Goal: Communication & Community: Answer question/provide support

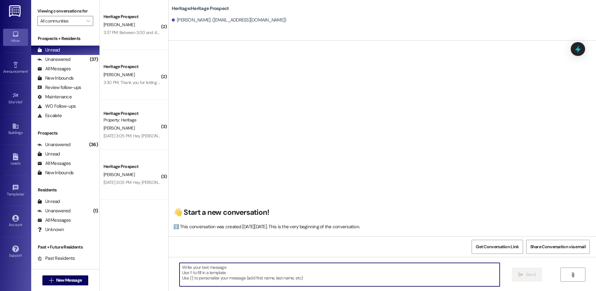
scroll to position [0, 0]
click at [206, 269] on textarea at bounding box center [340, 274] width 320 height 23
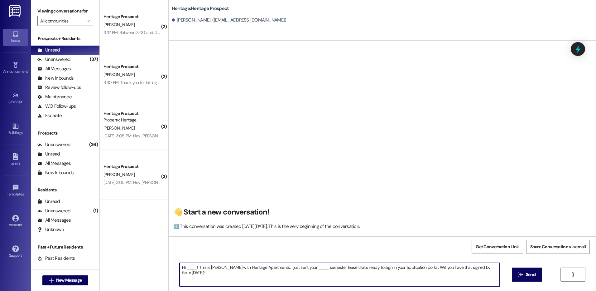
click at [186, 268] on textarea "Hi ____! This is [PERSON_NAME] with Heritage Apartments. I just sent your ____ …" at bounding box center [340, 274] width 320 height 23
click at [306, 268] on textarea "Hi [PERSON_NAME]! This is [PERSON_NAME] with Heritage Apartments. I just sent y…" at bounding box center [340, 274] width 320 height 23
click at [302, 268] on textarea "Hi [PERSON_NAME]! This is [PERSON_NAME] with Heritage Apartments. I just sent y…" at bounding box center [340, 274] width 320 height 23
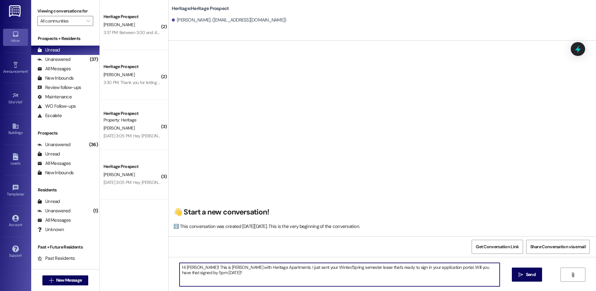
click at [302, 268] on textarea "Hi [PERSON_NAME]! This is [PERSON_NAME] with Heritage Apartments. I just sent y…" at bounding box center [340, 274] width 320 height 23
click at [378, 263] on textarea "Hi [PERSON_NAME]! This is [PERSON_NAME] with Heritage Apartments. I just sent y…" at bounding box center [340, 274] width 320 height 23
click at [485, 267] on textarea "Hi [PERSON_NAME]! This is [PERSON_NAME] with Heritage Apartments. I just sent y…" at bounding box center [340, 274] width 320 height 23
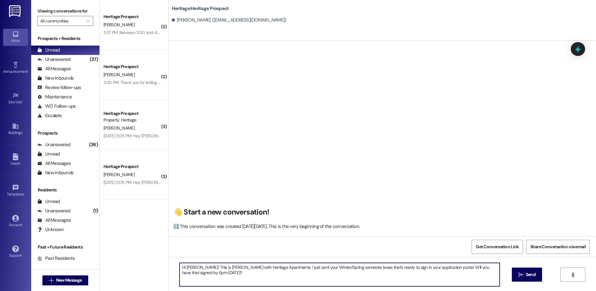
click at [449, 271] on textarea "Hi [PERSON_NAME]! This is [PERSON_NAME] with Heritage Apartments. I just sent y…" at bounding box center [340, 274] width 320 height 23
type textarea "Hi [PERSON_NAME]! This is [PERSON_NAME] with Heritage Apartments. I just sent y…"
click at [534, 278] on button " Send" at bounding box center [527, 274] width 30 height 14
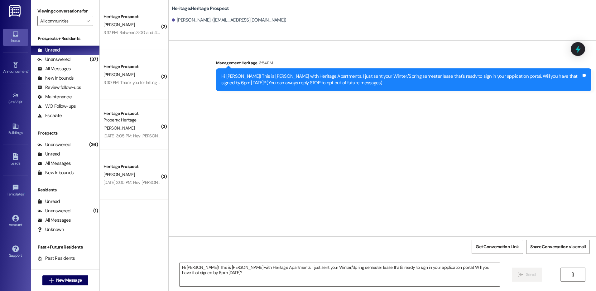
scroll to position [0, 0]
click at [51, 279] on span " New Message" at bounding box center [66, 280] width 36 height 7
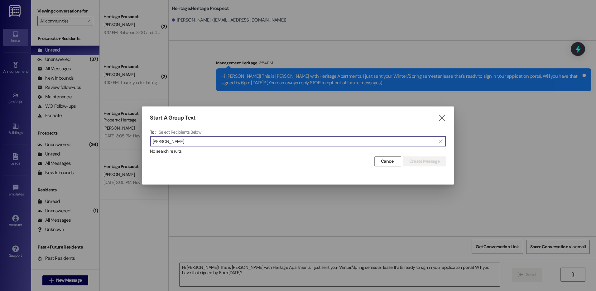
type input "[PERSON_NAME]"
click at [436, 115] on div "Start A Group Text " at bounding box center [298, 117] width 296 height 7
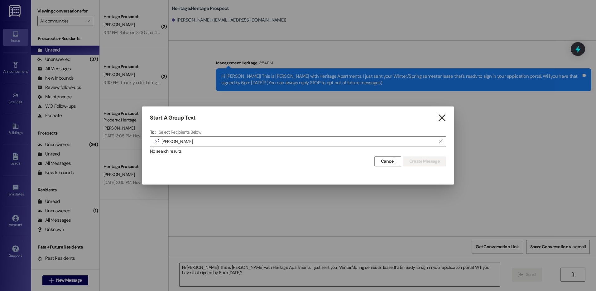
click at [441, 117] on icon "" at bounding box center [442, 117] width 8 height 7
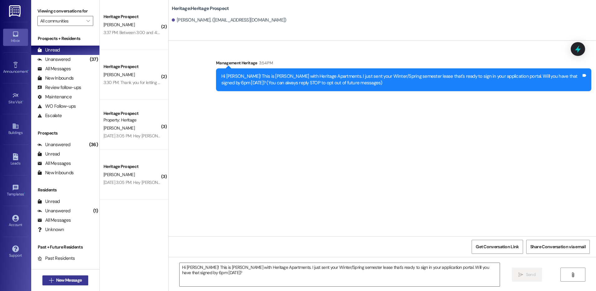
click at [55, 281] on span "New Message" at bounding box center [69, 280] width 28 height 7
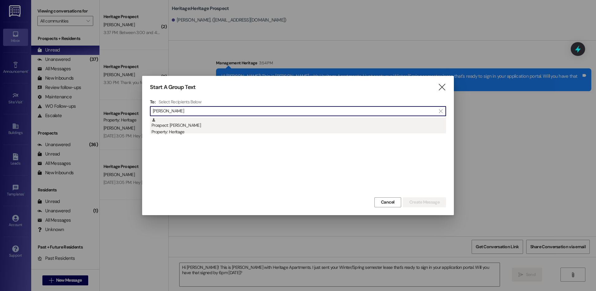
type input "[PERSON_NAME]"
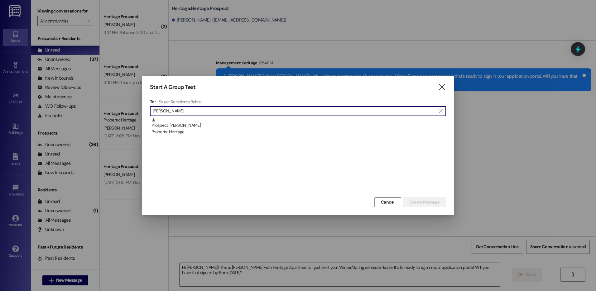
click at [275, 122] on div "Prospect: [PERSON_NAME] Property: Heritage" at bounding box center [299, 127] width 295 height 18
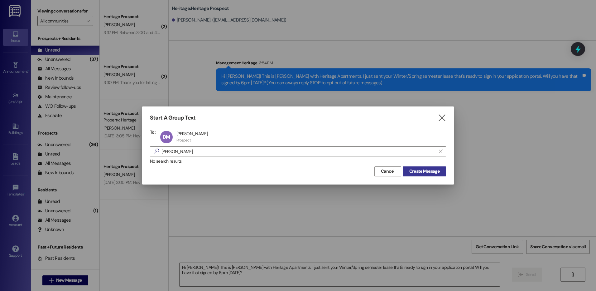
click at [420, 173] on span "Create Message" at bounding box center [425, 171] width 30 height 7
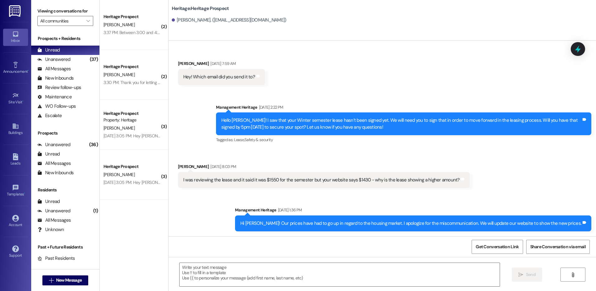
scroll to position [118, 0]
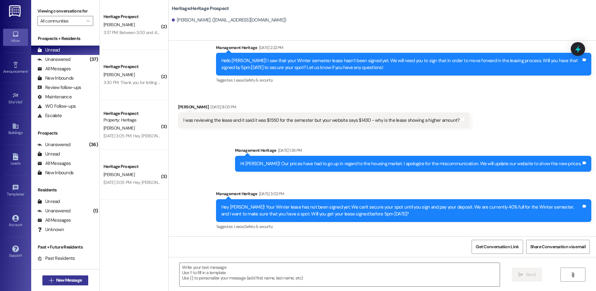
click at [54, 284] on button " New Message" at bounding box center [65, 280] width 46 height 10
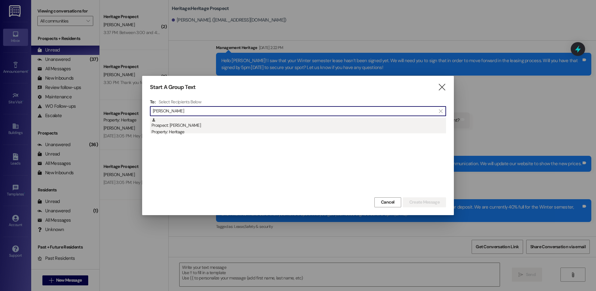
type input "[PERSON_NAME]"
click at [233, 134] on div "Property: Heritage" at bounding box center [299, 132] width 295 height 7
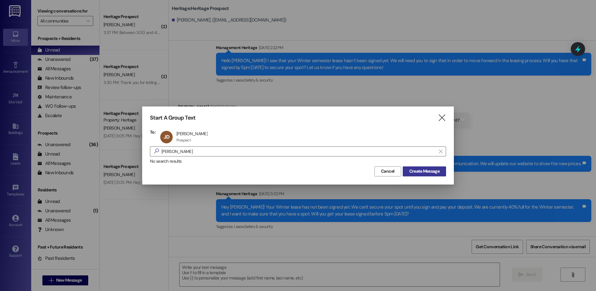
click at [424, 167] on button "Create Message" at bounding box center [424, 171] width 43 height 10
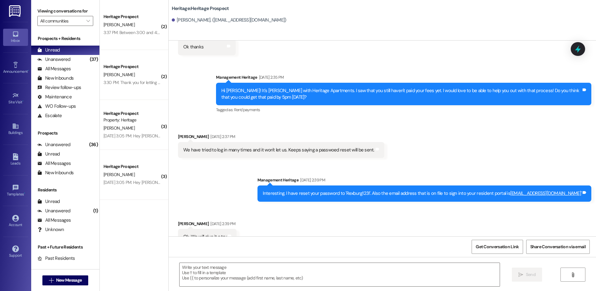
scroll to position [521, 0]
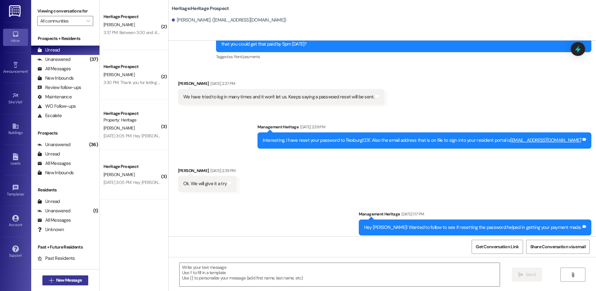
click at [64, 283] on span "New Message" at bounding box center [69, 280] width 26 height 7
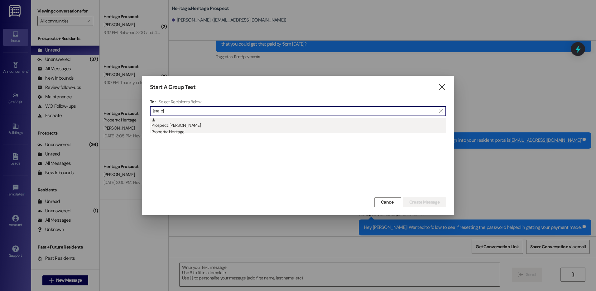
type input "jera bj"
click at [310, 123] on div "Prospect: [PERSON_NAME] Property: Heritage" at bounding box center [299, 127] width 295 height 18
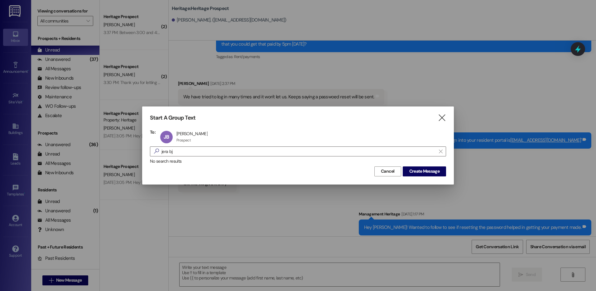
click at [412, 164] on div "No search results" at bounding box center [298, 161] width 296 height 7
click at [415, 168] on button "Create Message" at bounding box center [424, 171] width 43 height 10
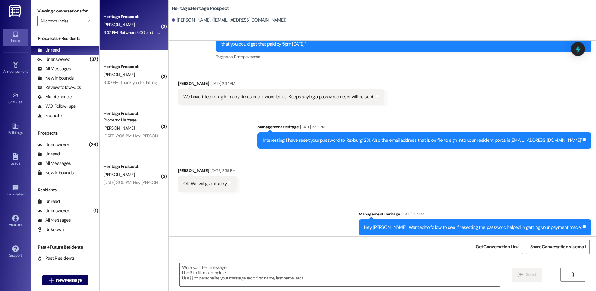
scroll to position [0, 0]
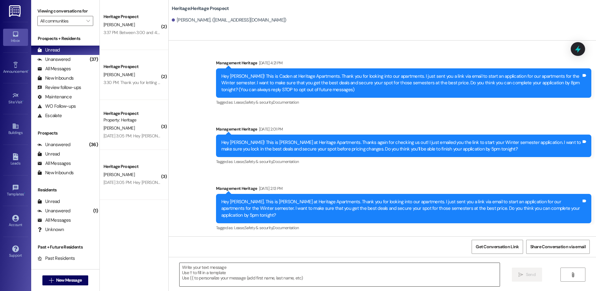
click at [243, 273] on textarea at bounding box center [340, 274] width 320 height 23
paste textarea "Hey ___. This is [PERSON_NAME] at Heritage Apartments. Thank you for looking in…"
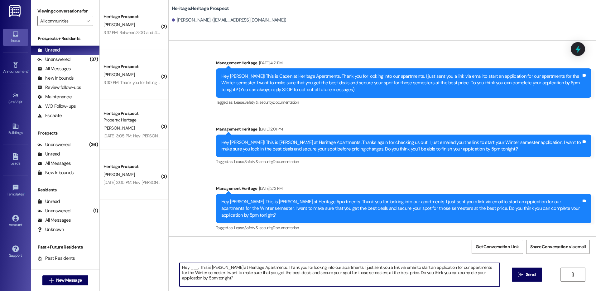
click at [193, 263] on textarea "Hey ___. This is [PERSON_NAME] at Heritage Apartments. Thank you for looking in…" at bounding box center [340, 274] width 320 height 23
click at [192, 263] on textarea "Hey ___. This is [PERSON_NAME] at Heritage Apartments. Thank you for looking in…" at bounding box center [340, 274] width 320 height 23
click at [192, 264] on textarea "Hey [PERSON_NAME]. This is [PERSON_NAME] at Heritage Apartments. Thank you for …" at bounding box center [340, 274] width 320 height 23
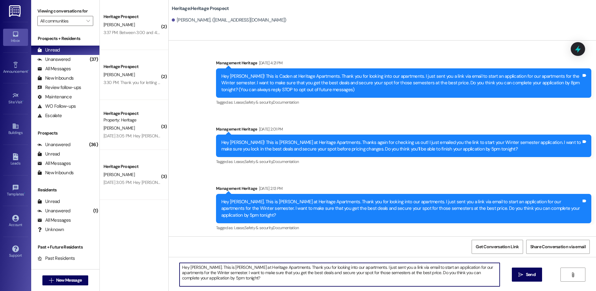
click at [192, 264] on textarea "Hey [PERSON_NAME]. This is [PERSON_NAME] at Heritage Apartments. Thank you for …" at bounding box center [340, 274] width 320 height 23
type textarea "Hey [PERSON_NAME]. This is [PERSON_NAME] at Heritage Apartments. Thank you for …"
drag, startPoint x: 526, startPoint y: 269, endPoint x: 526, endPoint y: 272, distance: 3.5
click at [526, 272] on button " Send" at bounding box center [527, 274] width 30 height 14
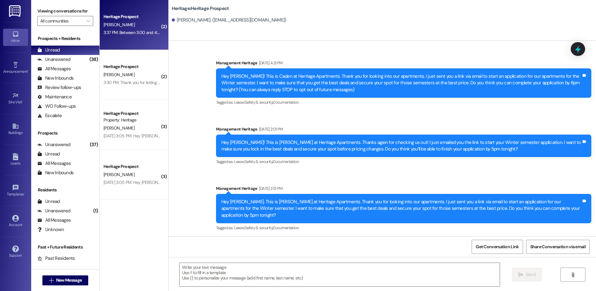
click at [147, 38] on div "Heritage Prospect [PERSON_NAME] 3:37 PM: Between 3:00 and 4:00 3:37 PM: Between…" at bounding box center [134, 25] width 69 height 50
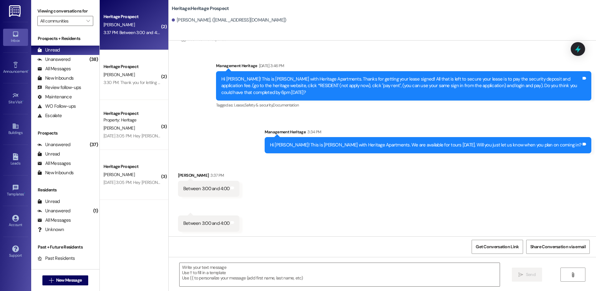
scroll to position [109, 0]
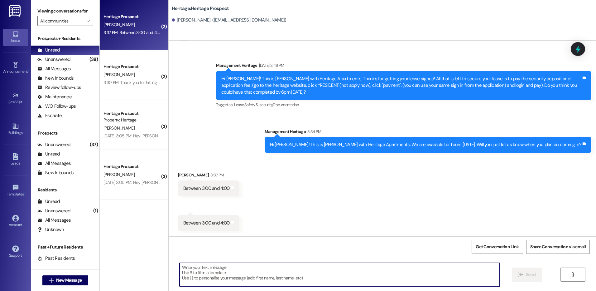
click at [220, 282] on textarea at bounding box center [340, 274] width 320 height 23
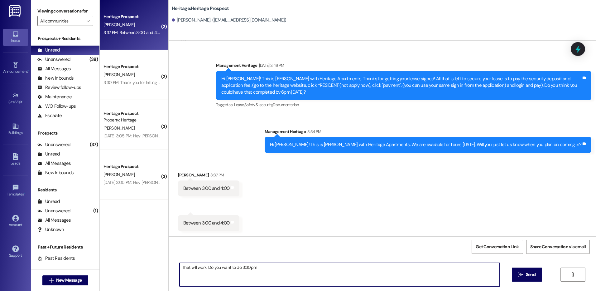
type textarea "That will work. Do you want to do 3:30pm?"
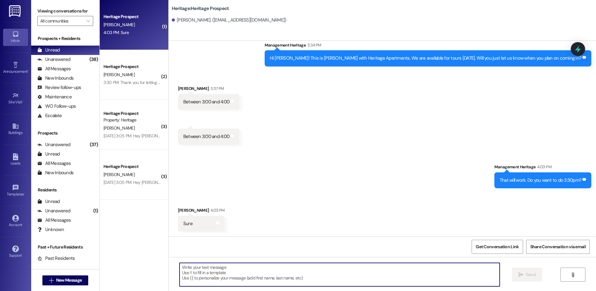
scroll to position [196, 0]
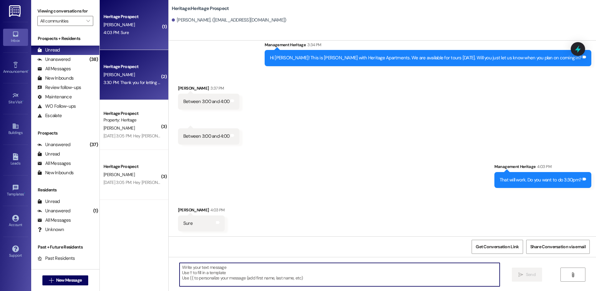
click at [136, 68] on div "Heritage Prospect" at bounding box center [133, 66] width 58 height 7
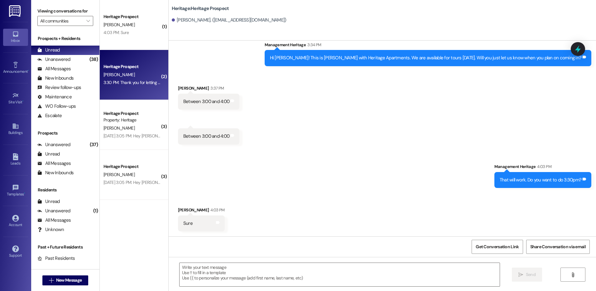
scroll to position [227, 0]
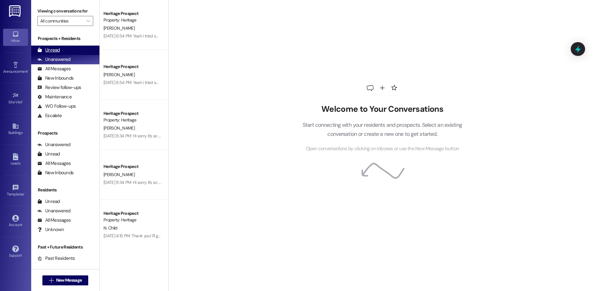
click at [61, 47] on div "Unread (0)" at bounding box center [65, 50] width 68 height 9
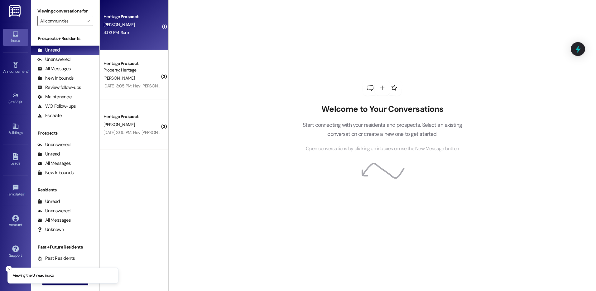
click at [127, 19] on div "Heritage Prospect" at bounding box center [133, 16] width 58 height 7
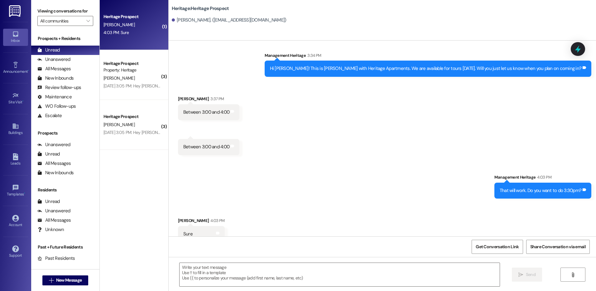
scroll to position [196, 0]
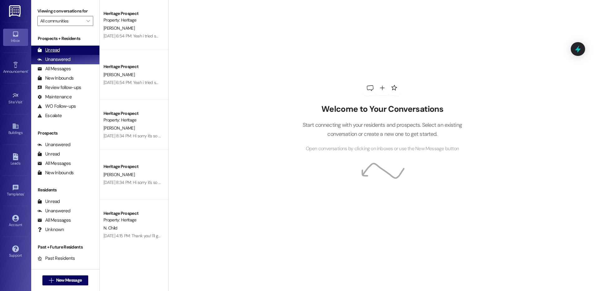
click at [53, 52] on div "Unread" at bounding box center [48, 50] width 22 height 7
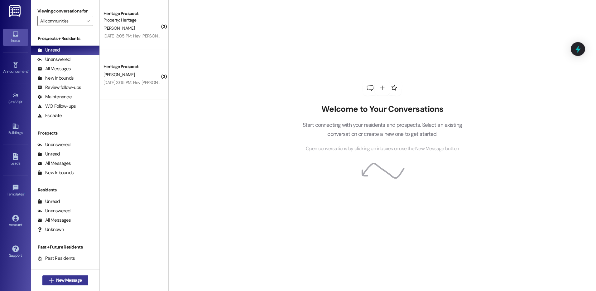
click at [45, 282] on button " New Message" at bounding box center [65, 280] width 46 height 10
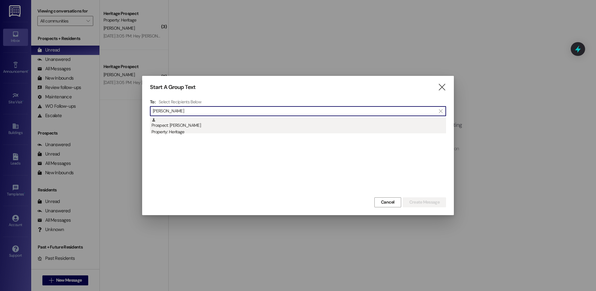
type input "[PERSON_NAME]"
click at [223, 118] on div "Prospect: [PERSON_NAME] Property: Heritage" at bounding box center [299, 127] width 295 height 18
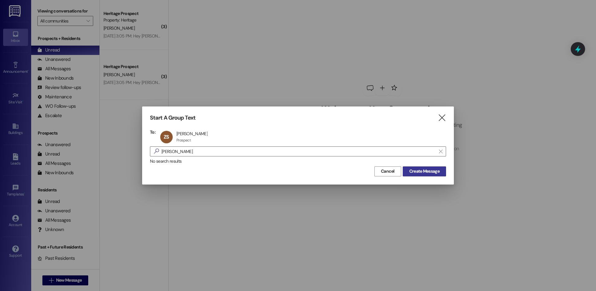
click at [413, 174] on span "Create Message" at bounding box center [425, 171] width 30 height 7
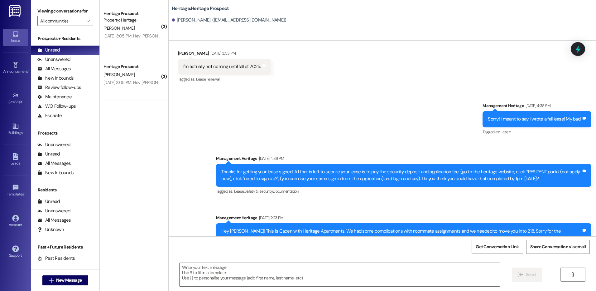
scroll to position [308, 0]
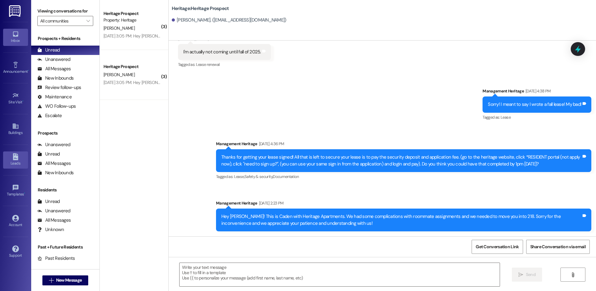
click at [22, 153] on link "Leads" at bounding box center [15, 159] width 25 height 17
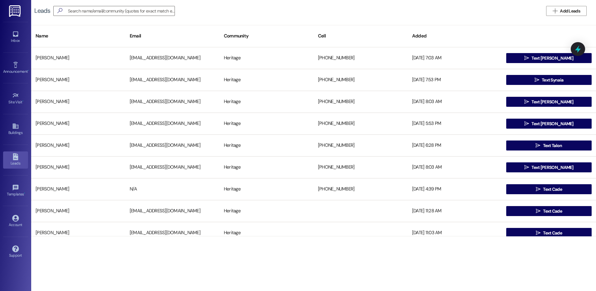
click at [571, 17] on div "Leads   Add Leads" at bounding box center [313, 11] width 565 height 22
click at [570, 14] on span "Add Leads" at bounding box center [570, 11] width 20 height 7
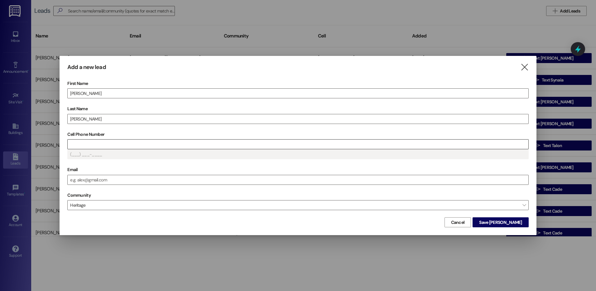
click at [101, 140] on input "Cell Phone Number" at bounding box center [298, 143] width 461 height 9
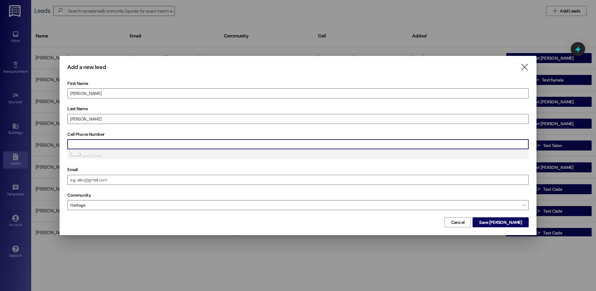
click at [101, 142] on input "Cell Phone Number" at bounding box center [298, 143] width 461 height 9
type input "(208) 541-____"
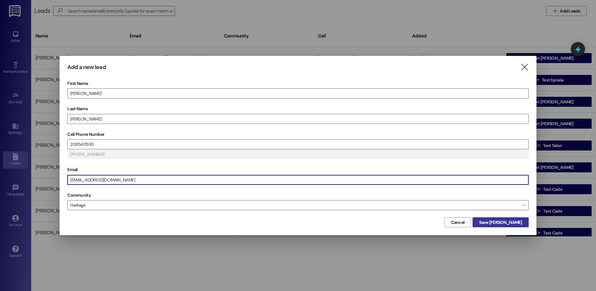
click at [516, 224] on span "Save Zade" at bounding box center [500, 222] width 43 height 7
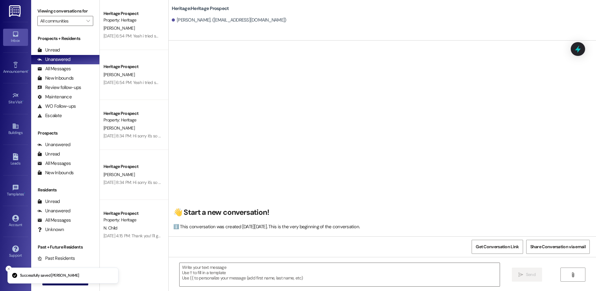
scroll to position [0, 0]
click at [211, 279] on textarea at bounding box center [340, 274] width 320 height 23
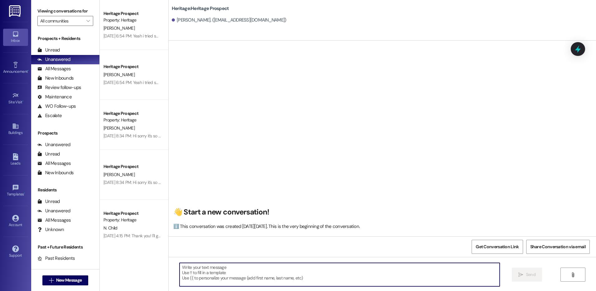
click at [217, 271] on textarea at bounding box center [340, 274] width 320 height 23
paste textarea "Hi ____! This is [PERSON_NAME] with Heritage Apartments. I just sent your ____ …"
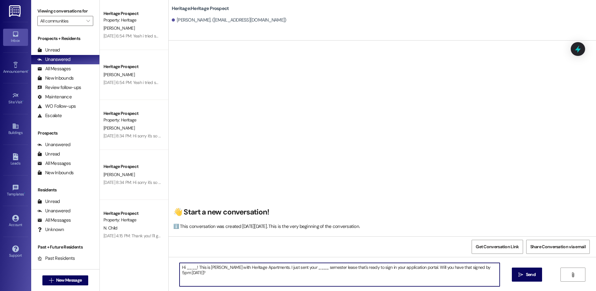
click at [189, 266] on textarea "Hi ____! This is [PERSON_NAME] with Heritage Apartments. I just sent your ____ …" at bounding box center [340, 274] width 320 height 23
click at [291, 271] on textarea "Hi Zade! This is Paige with Heritage Apartments. I just sent your ____ semester…" at bounding box center [340, 274] width 320 height 23
click at [333, 269] on textarea "Hi Zade! This is Paige with Heritage Apartments. I just sent your Winter semest…" at bounding box center [340, 274] width 320 height 23
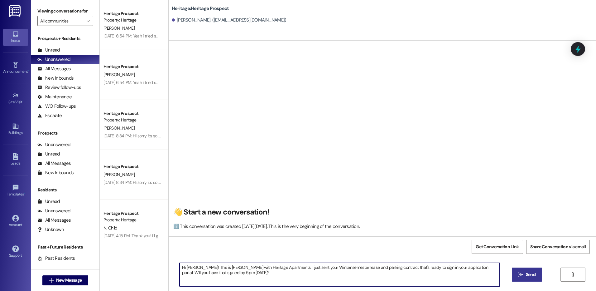
type textarea "Hi Zade! This is Paige with Heritage Apartments. I just sent your Winter semest…"
click at [527, 274] on span "Send" at bounding box center [531, 274] width 10 height 7
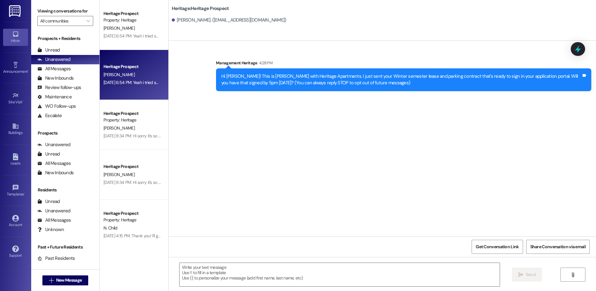
scroll to position [0, 0]
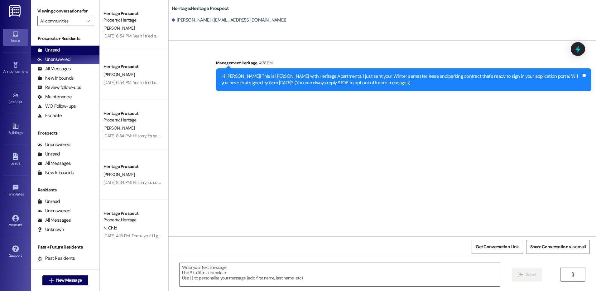
drag, startPoint x: 45, startPoint y: 56, endPoint x: 51, endPoint y: 47, distance: 10.1
click at [45, 56] on div "Unanswered (0)" at bounding box center [65, 59] width 68 height 9
click at [51, 46] on div "Unread (0)" at bounding box center [65, 50] width 68 height 9
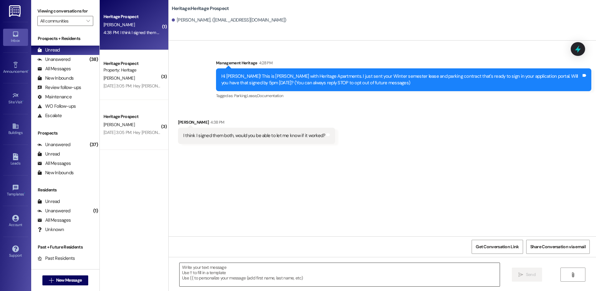
click at [205, 281] on textarea at bounding box center [340, 274] width 320 height 23
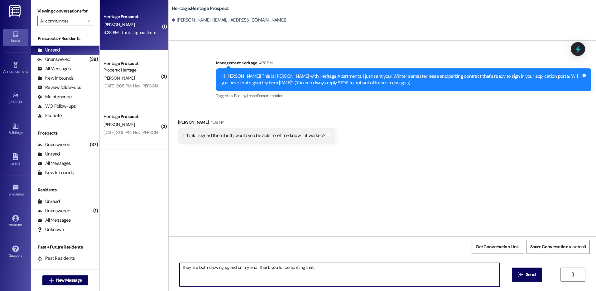
type textarea "They are both showing signed on my end. Thank you for completing that."
